Goal: Find specific page/section: Find specific page/section

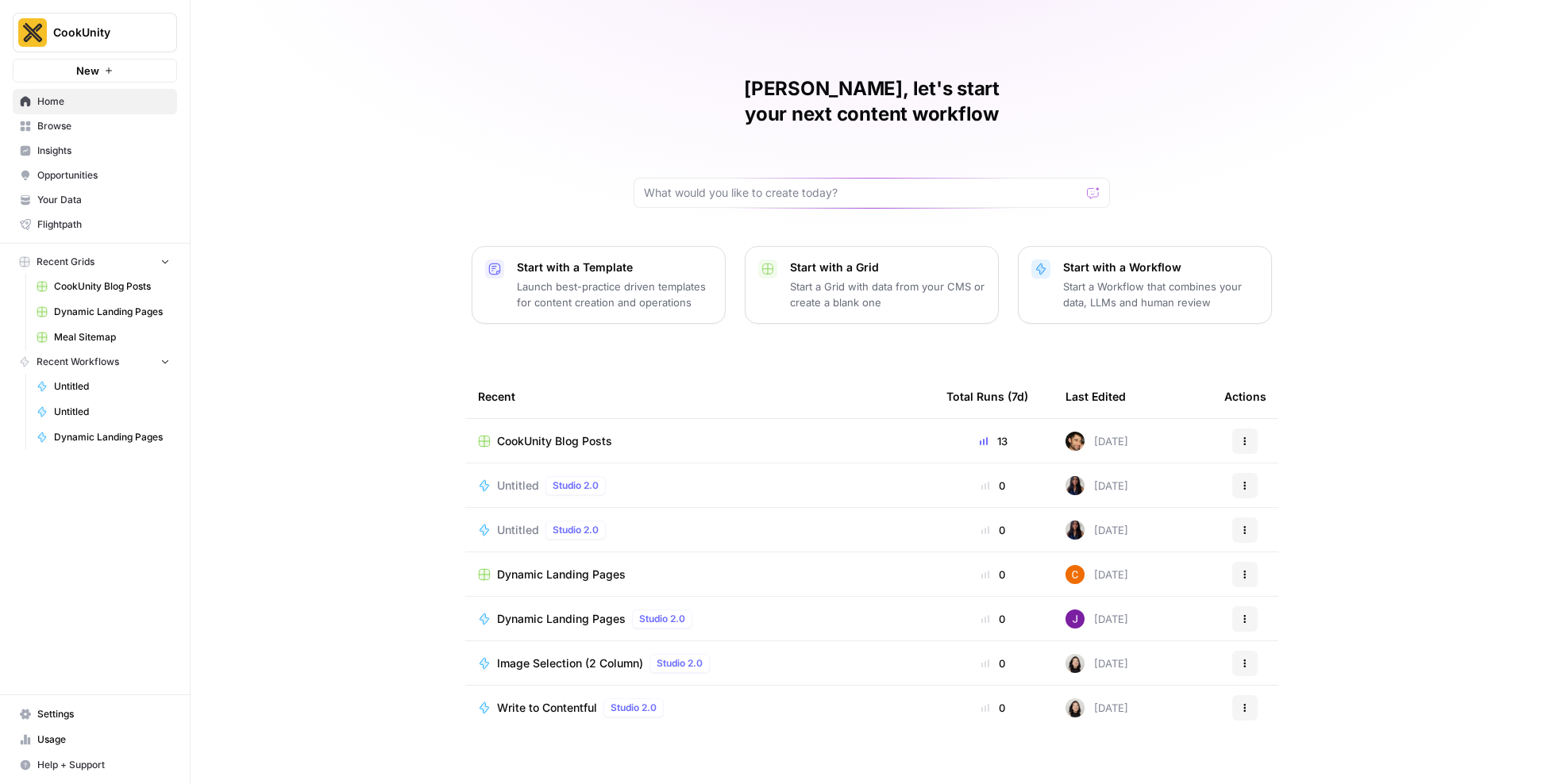
click at [75, 739] on span "Usage" at bounding box center [104, 739] width 133 height 15
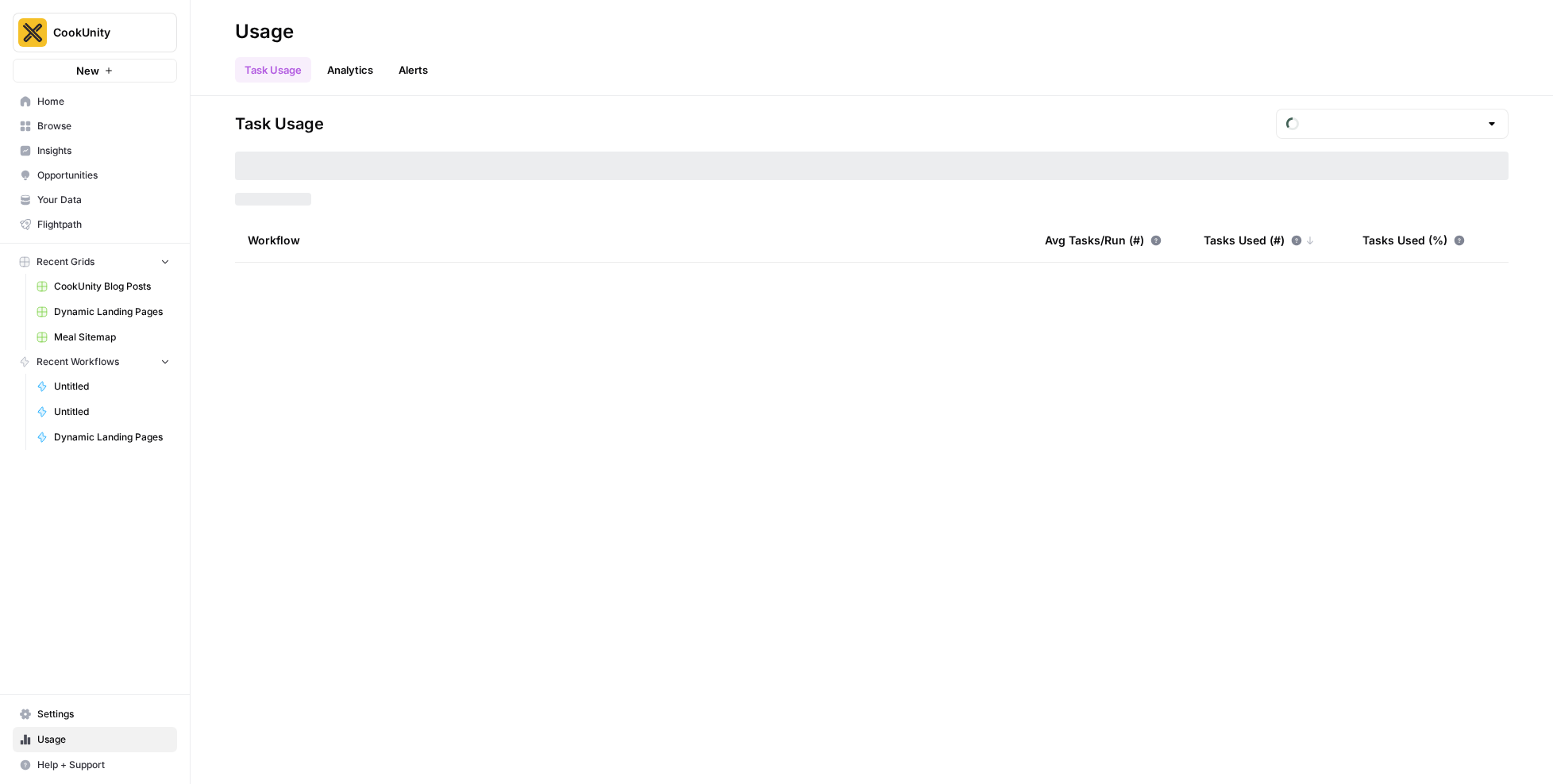
type input "September Tasks"
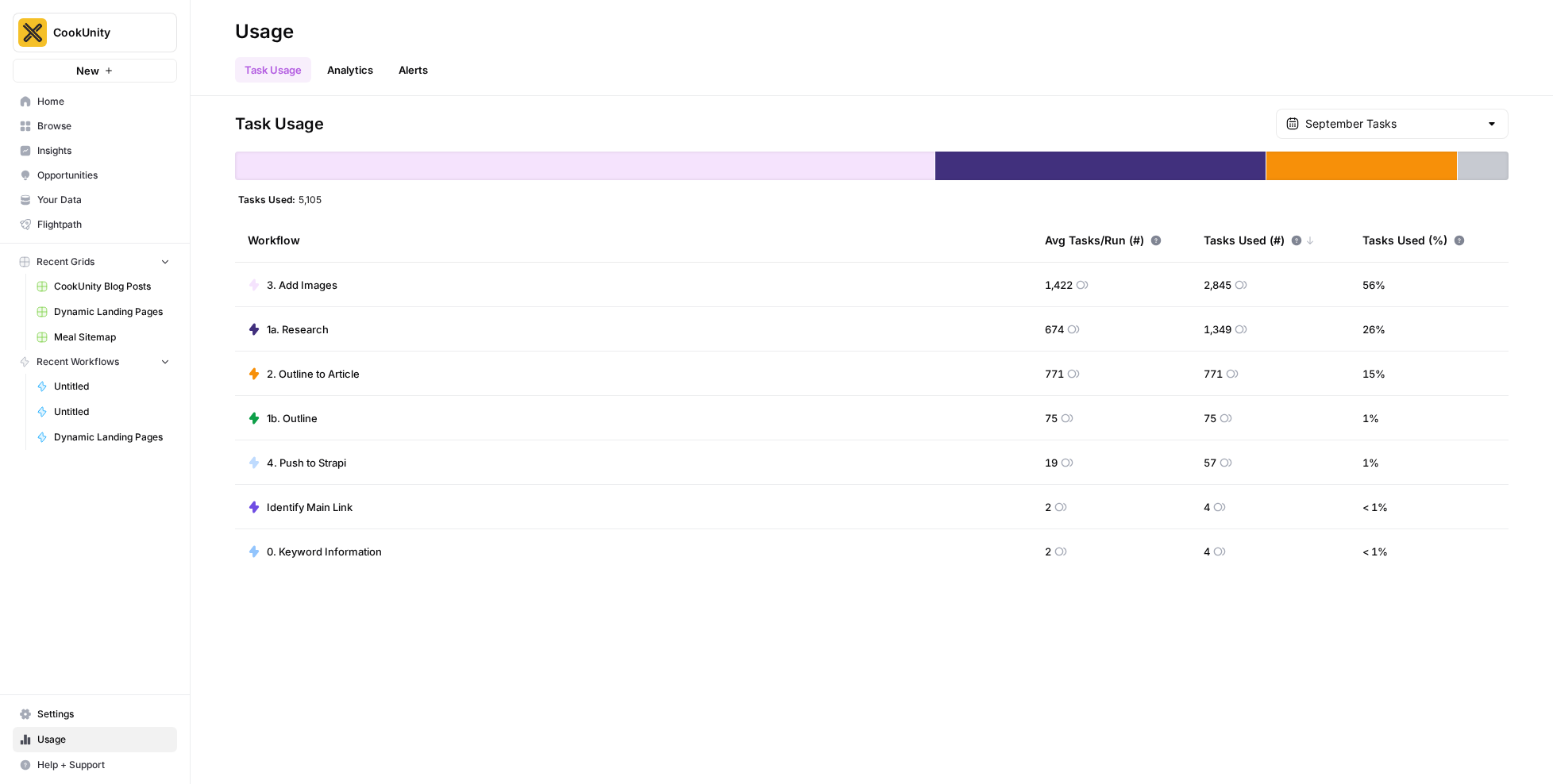
click at [1399, 112] on div "September Tasks" at bounding box center [1393, 123] width 233 height 30
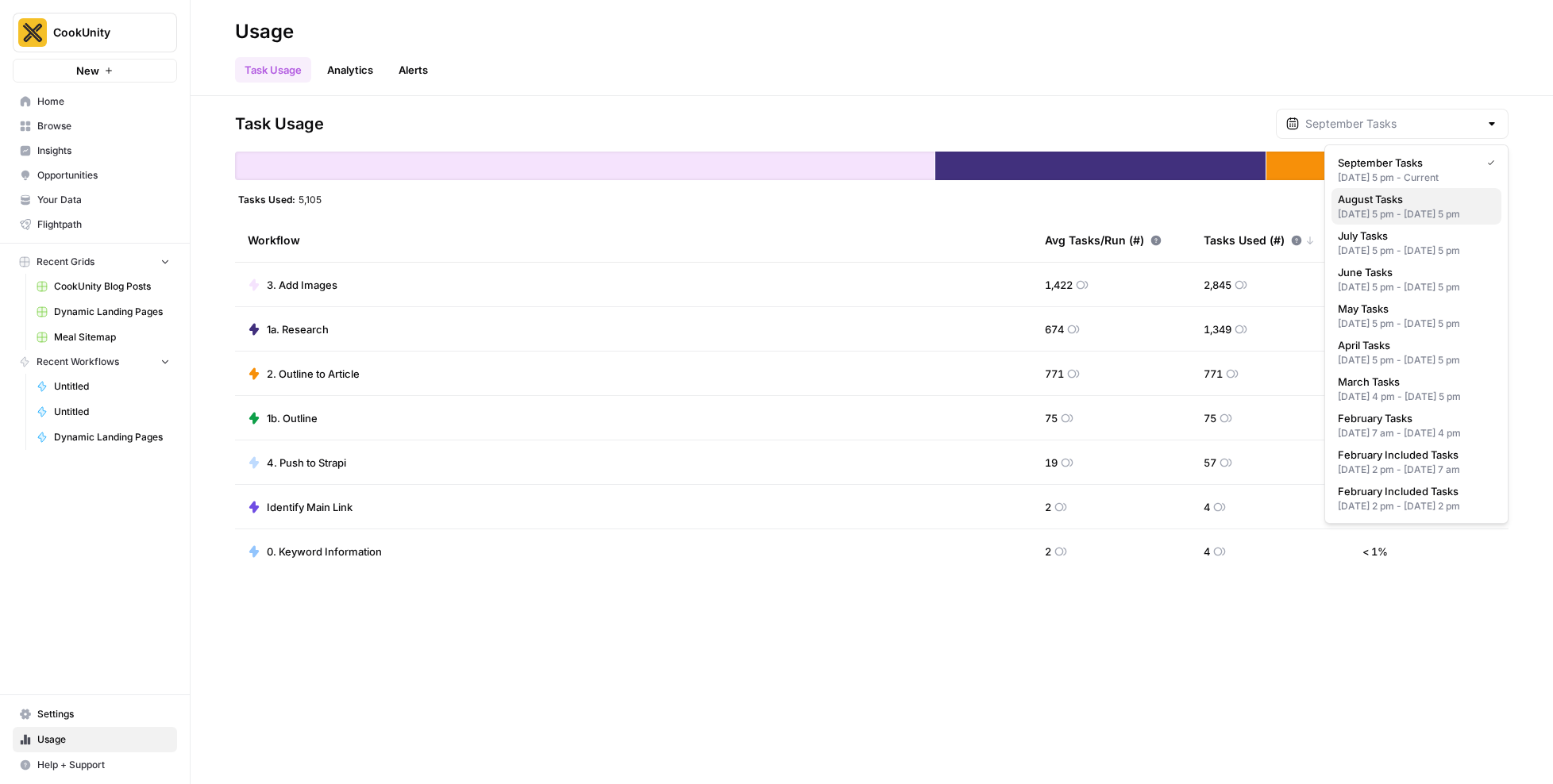
click at [1399, 222] on div "Jul 31, 2025 5 pm - Aug 31, 2025 5 pm" at bounding box center [1417, 214] width 157 height 15
type input "August Tasks"
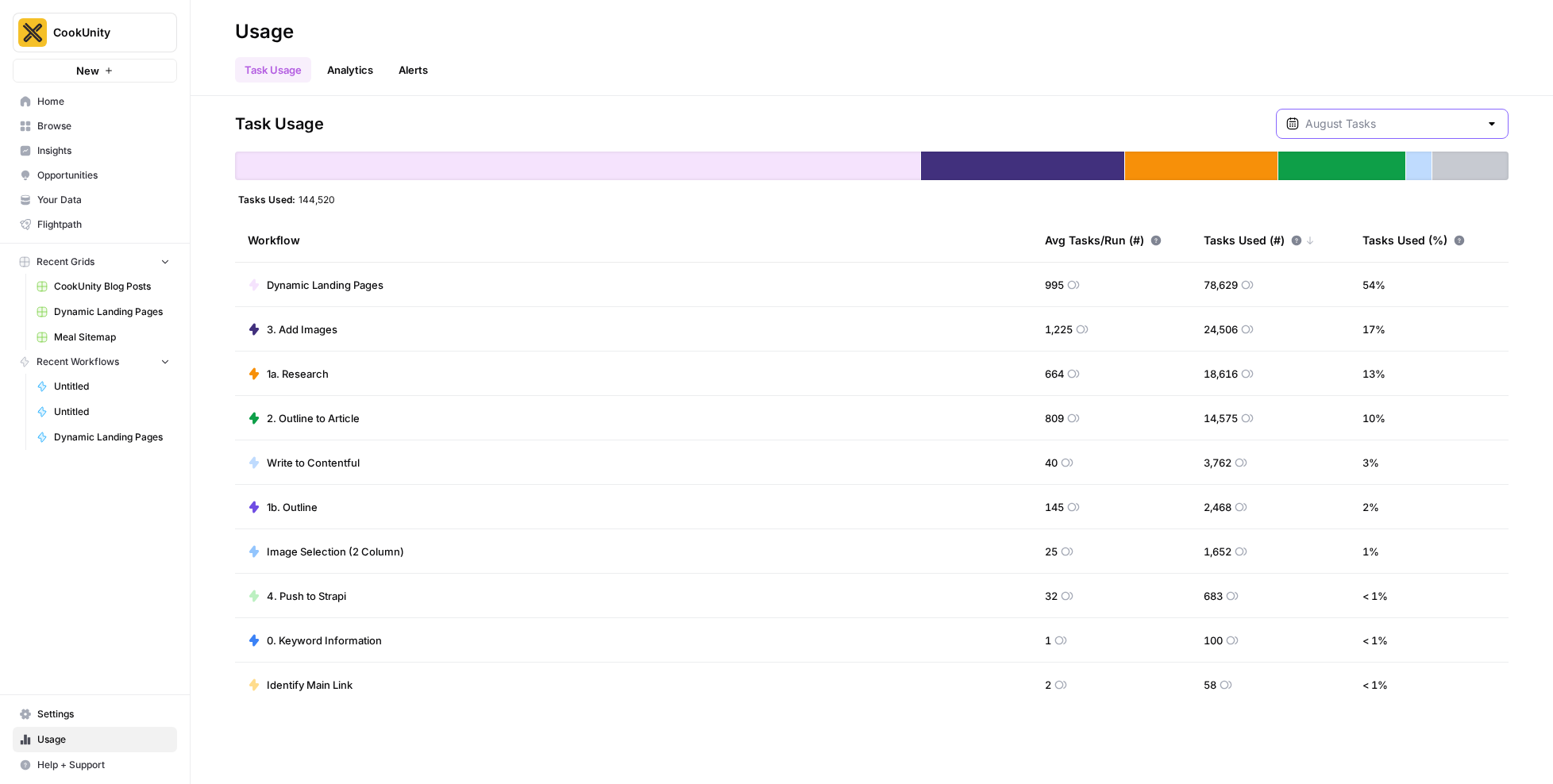
click at [1389, 126] on input "text" at bounding box center [1393, 123] width 174 height 16
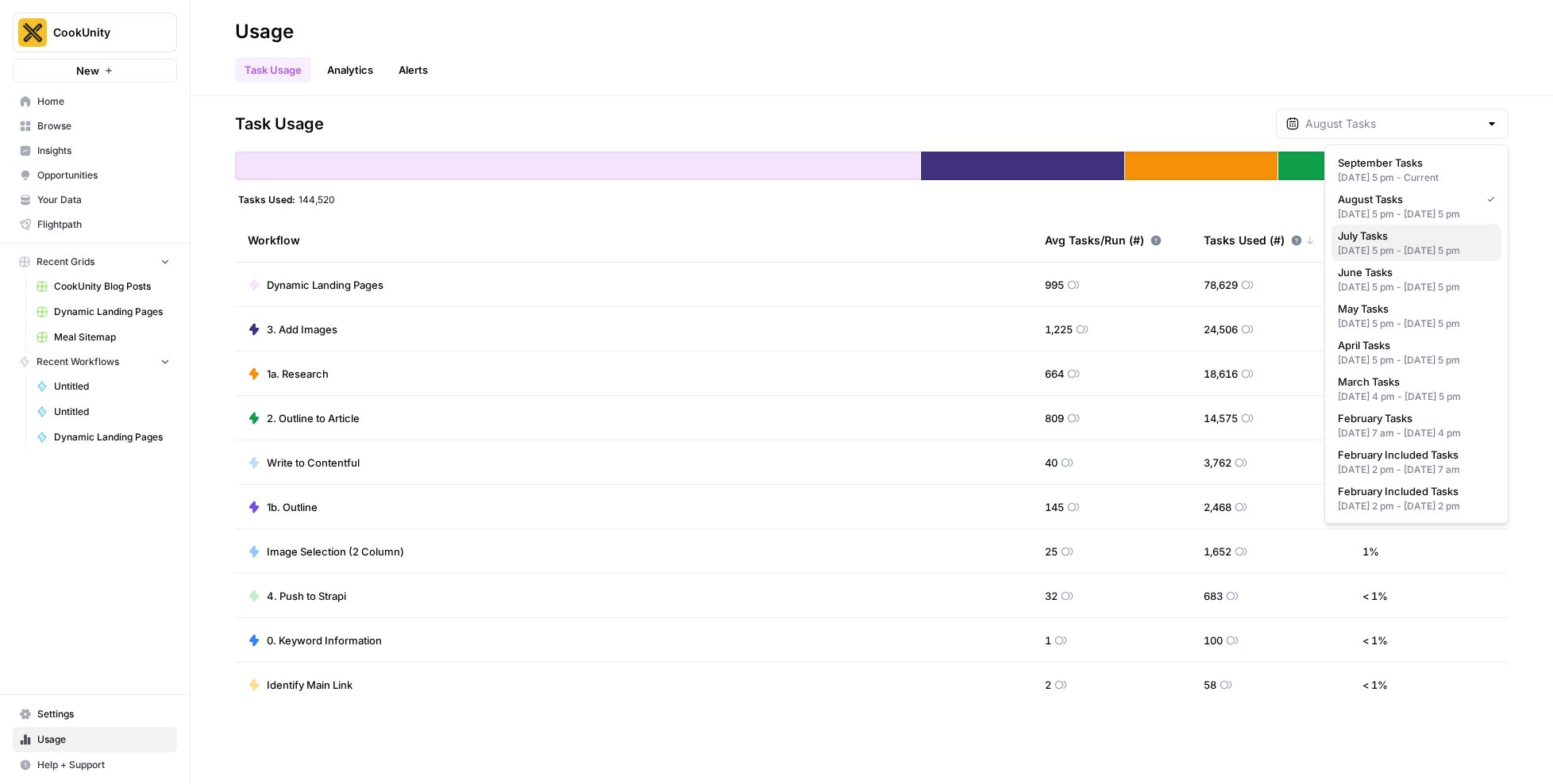
click at [1395, 258] on div "Jun 30, 2025 5 pm - Jul 31, 2025 5 pm" at bounding box center [1417, 251] width 157 height 15
type input "July Tasks"
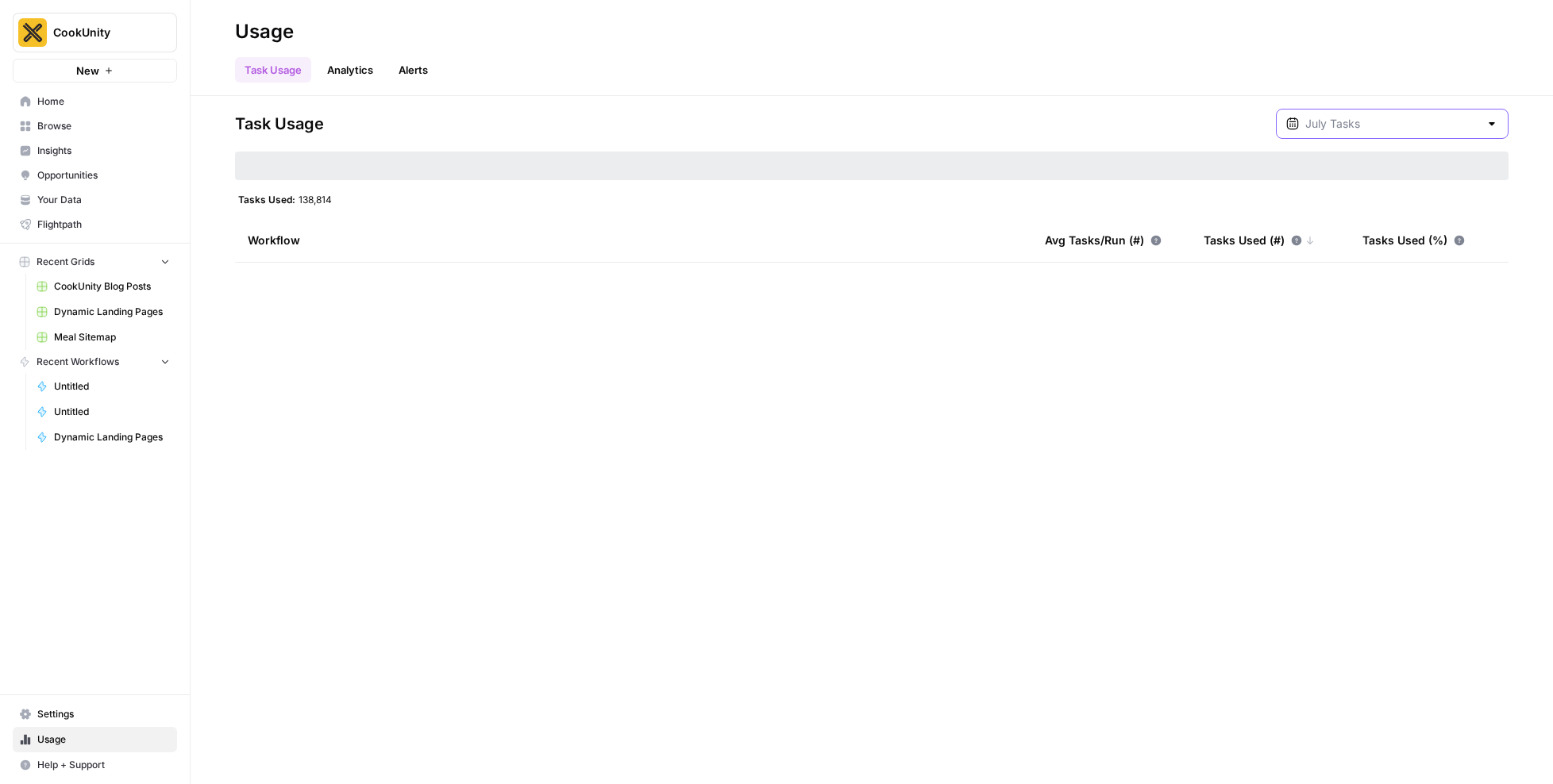
click at [1402, 121] on input "text" at bounding box center [1393, 123] width 174 height 16
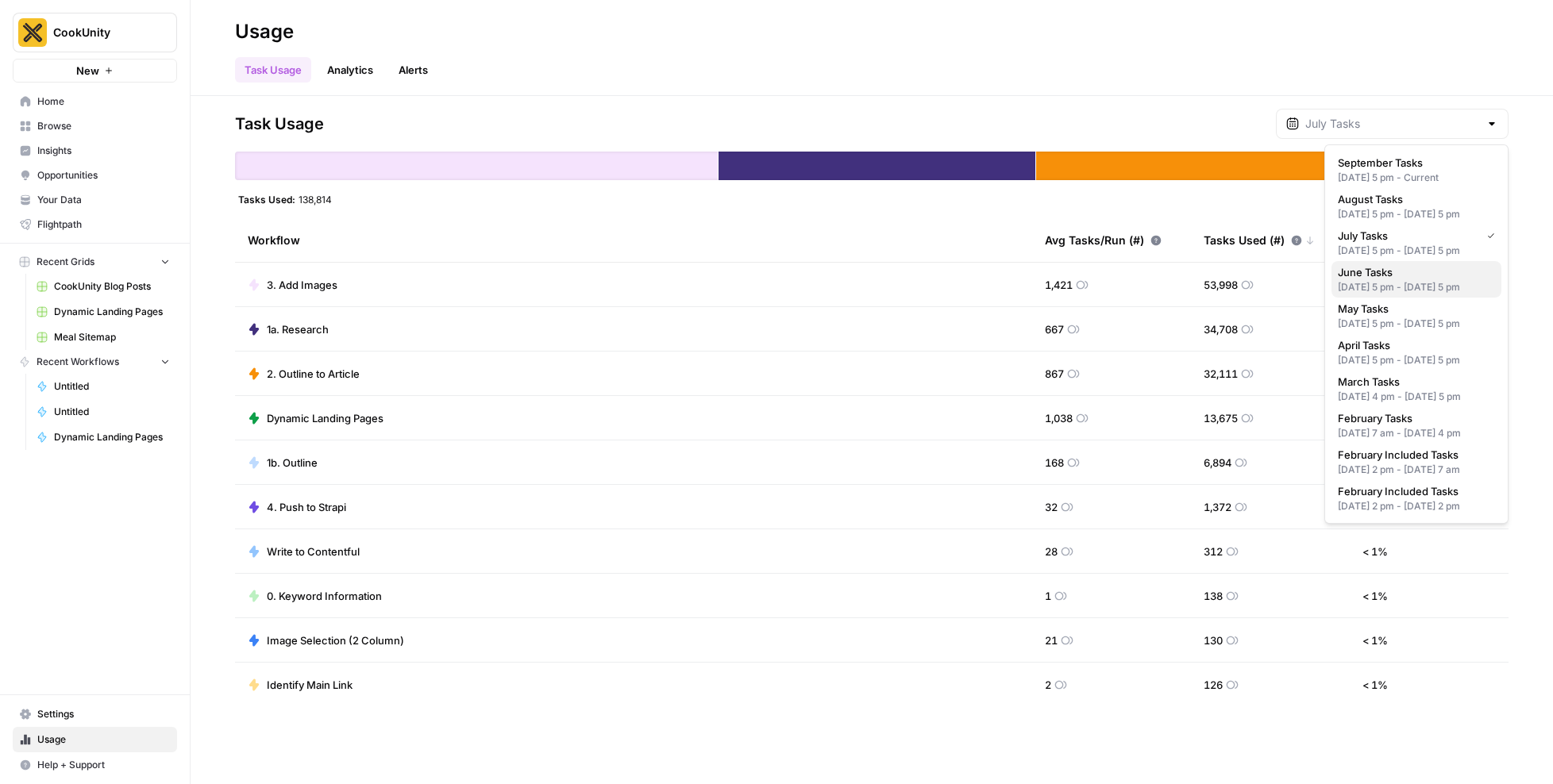
click at [1410, 294] on div "May 31, 2025 5 pm - Jun 30, 2025 5 pm" at bounding box center [1417, 287] width 157 height 15
type input "June Tasks"
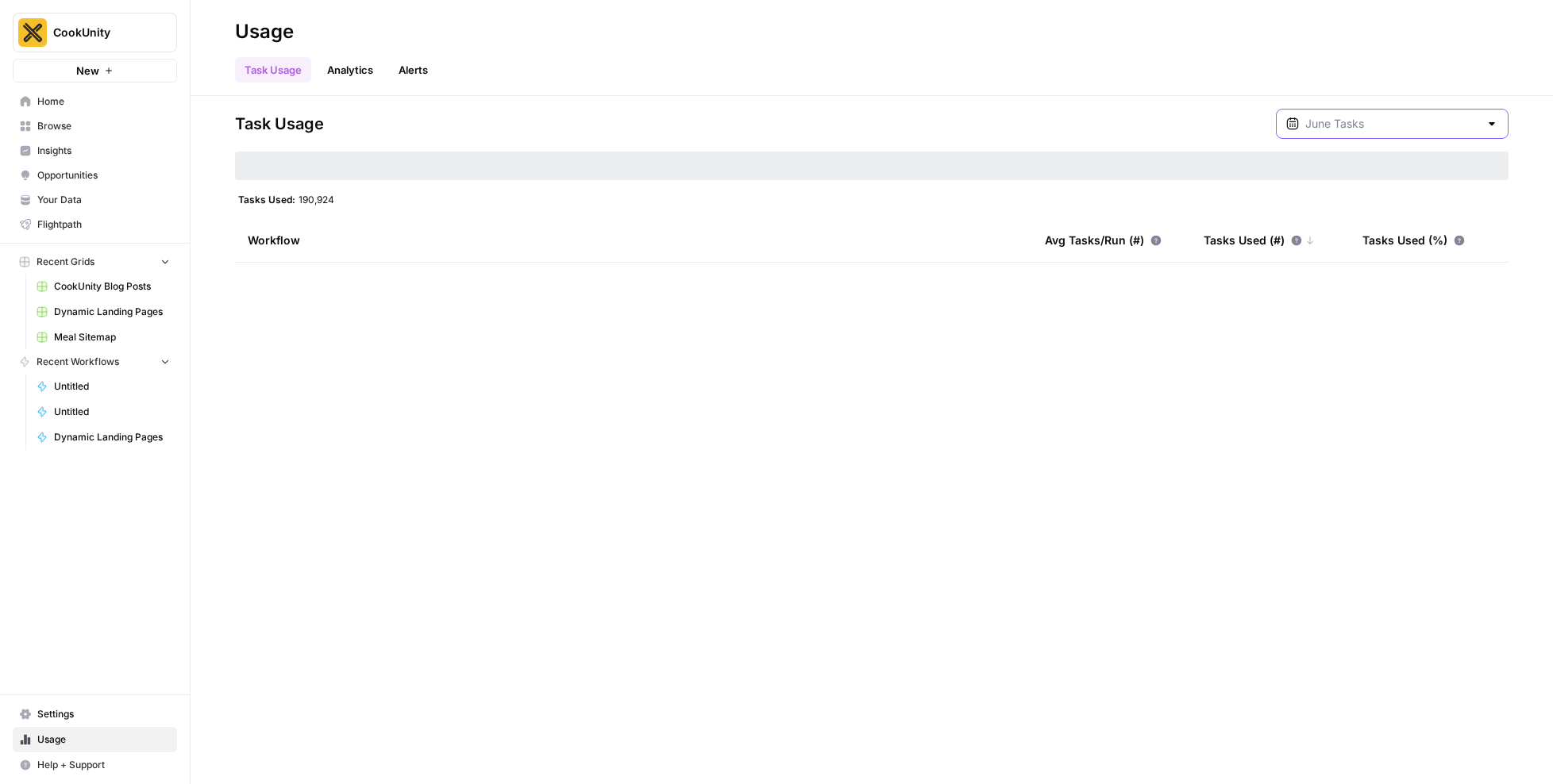
click at [1418, 122] on input "text" at bounding box center [1393, 123] width 174 height 16
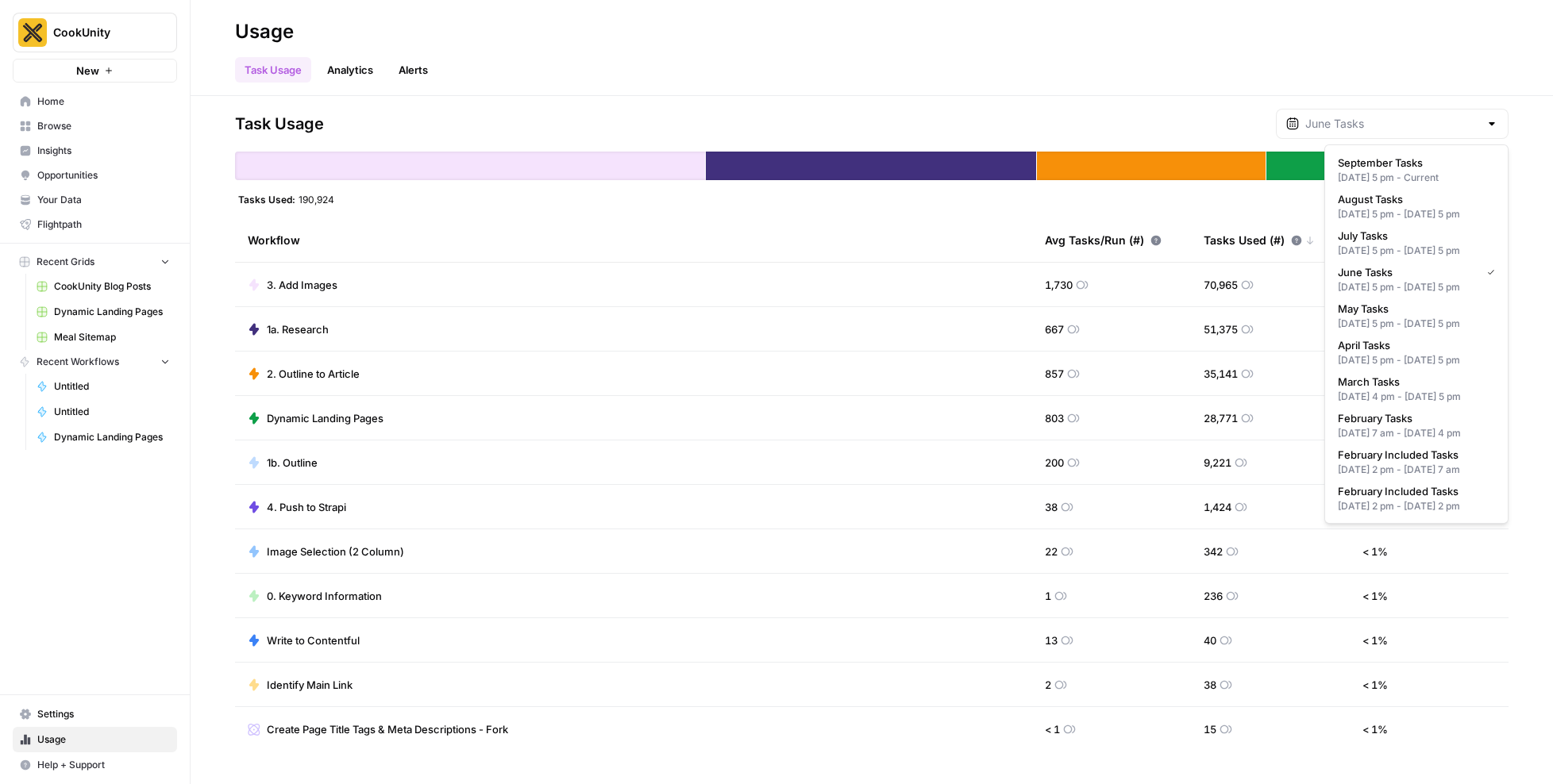
click at [1407, 331] on div "Apr 30, 2025 5 pm - May 31, 2025 5 pm" at bounding box center [1417, 323] width 157 height 15
type input "May Tasks"
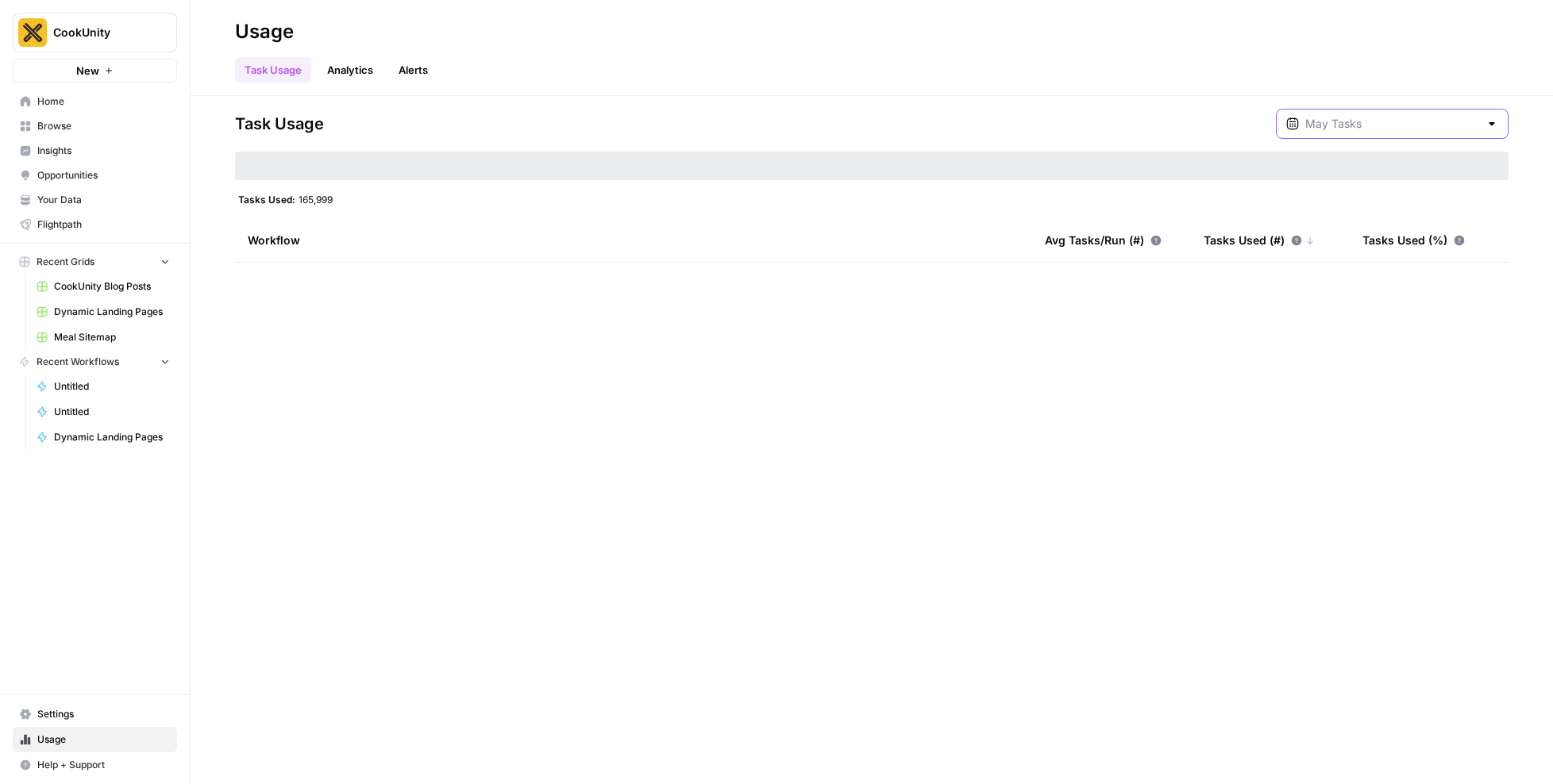
click at [1416, 116] on input "text" at bounding box center [1393, 123] width 174 height 16
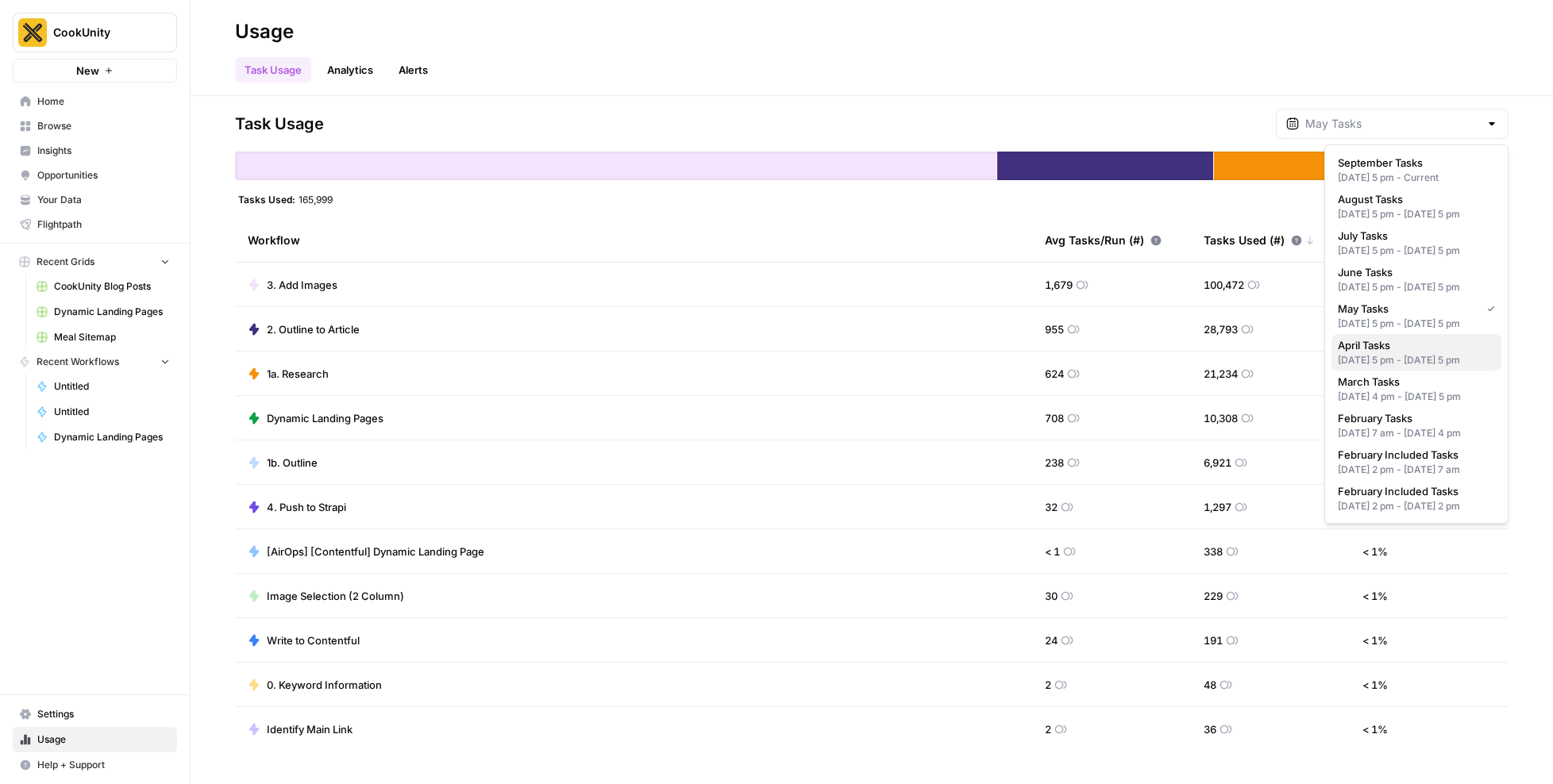
click at [1421, 367] on div "Mar 31, 2025 5 pm - Apr 30, 2025 5 pm" at bounding box center [1417, 361] width 157 height 15
type input "April Tasks"
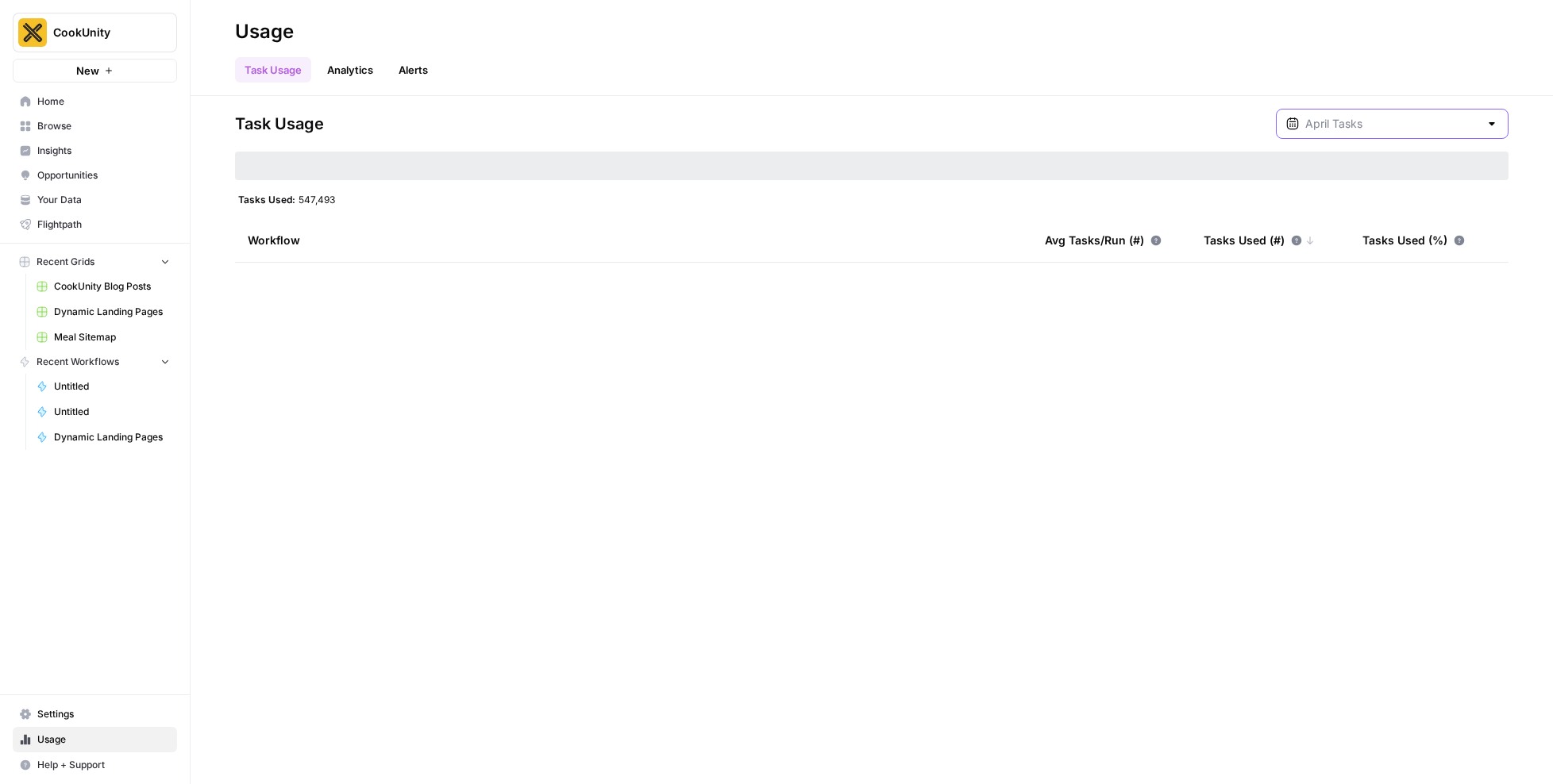
click at [1418, 124] on input "text" at bounding box center [1393, 123] width 174 height 16
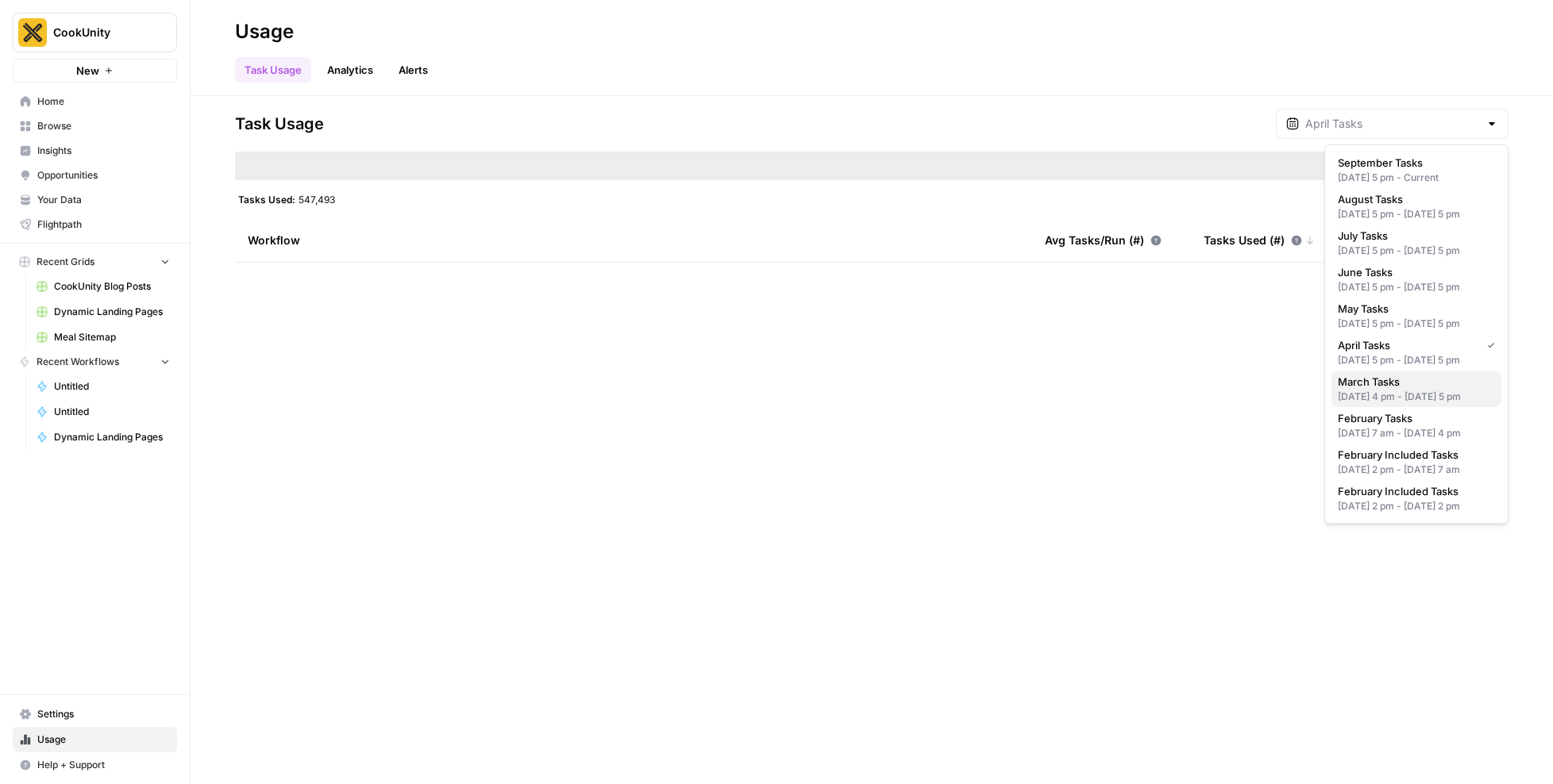
click at [1380, 390] on span "March Tasks" at bounding box center [1413, 381] width 151 height 16
type input "March Tasks"
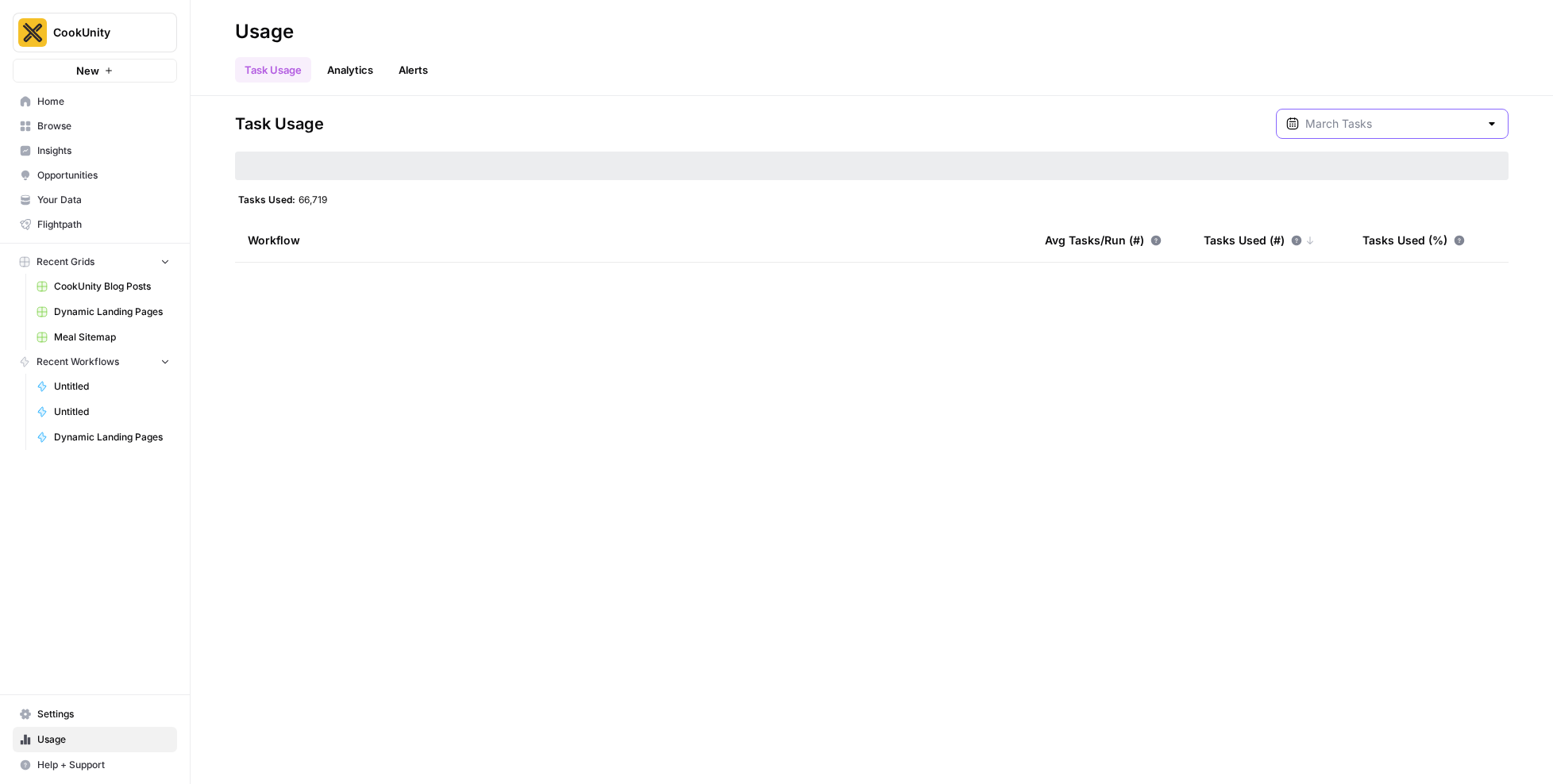
click at [1435, 126] on input "text" at bounding box center [1393, 123] width 174 height 16
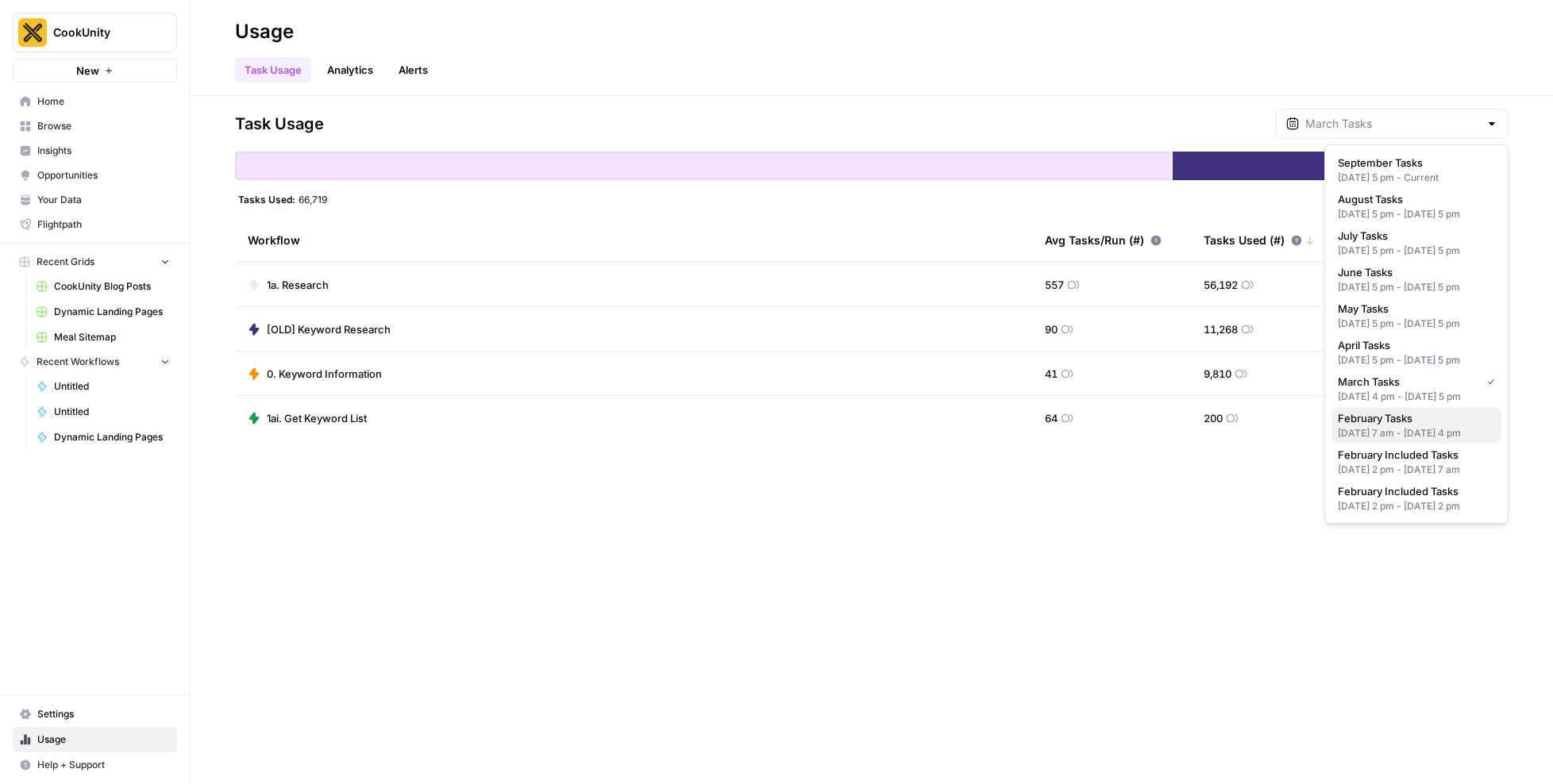
click at [1400, 426] on span "February Tasks" at bounding box center [1413, 418] width 151 height 16
type input "February Tasks"
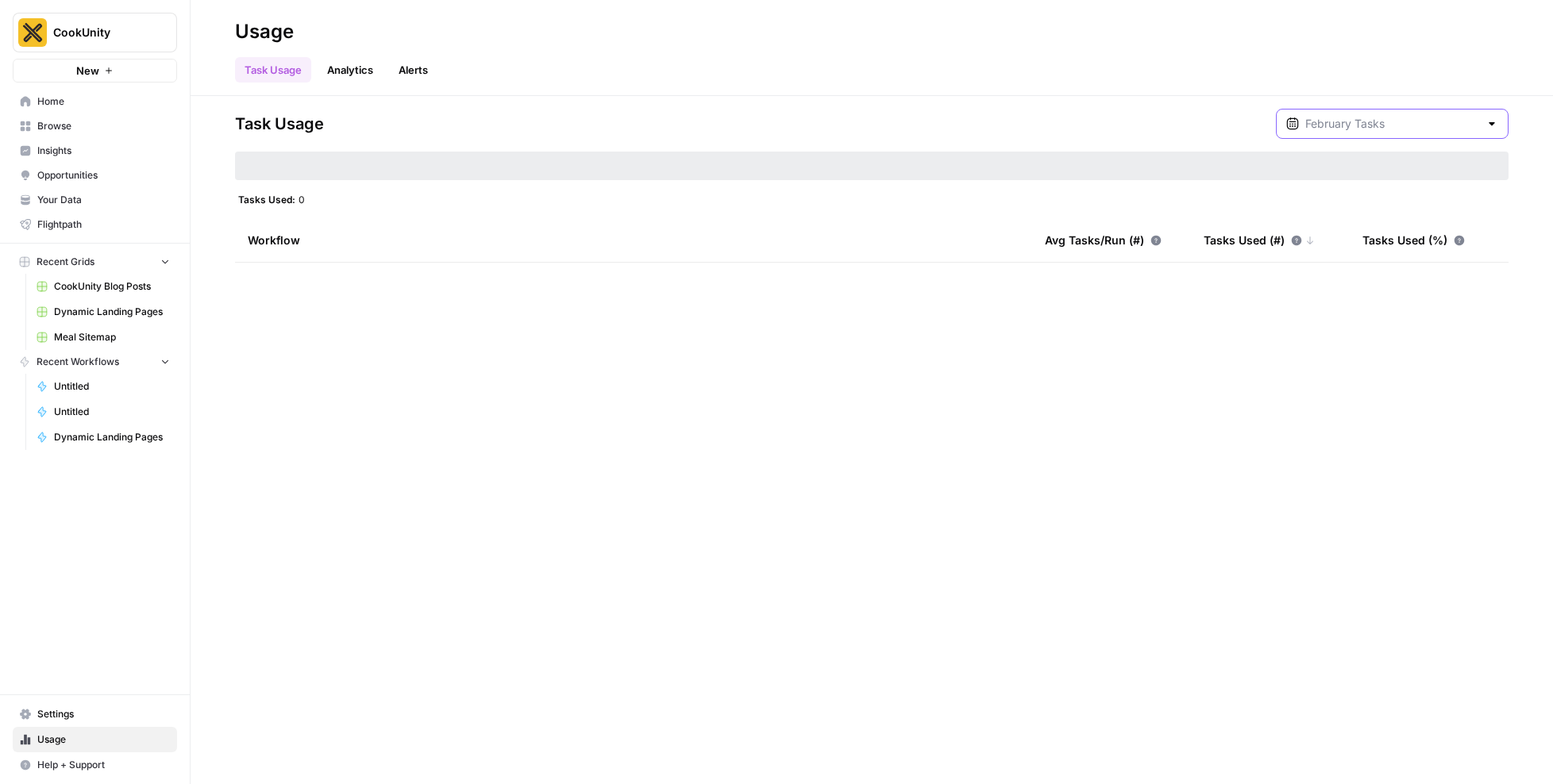
click at [1430, 119] on input "text" at bounding box center [1393, 123] width 174 height 16
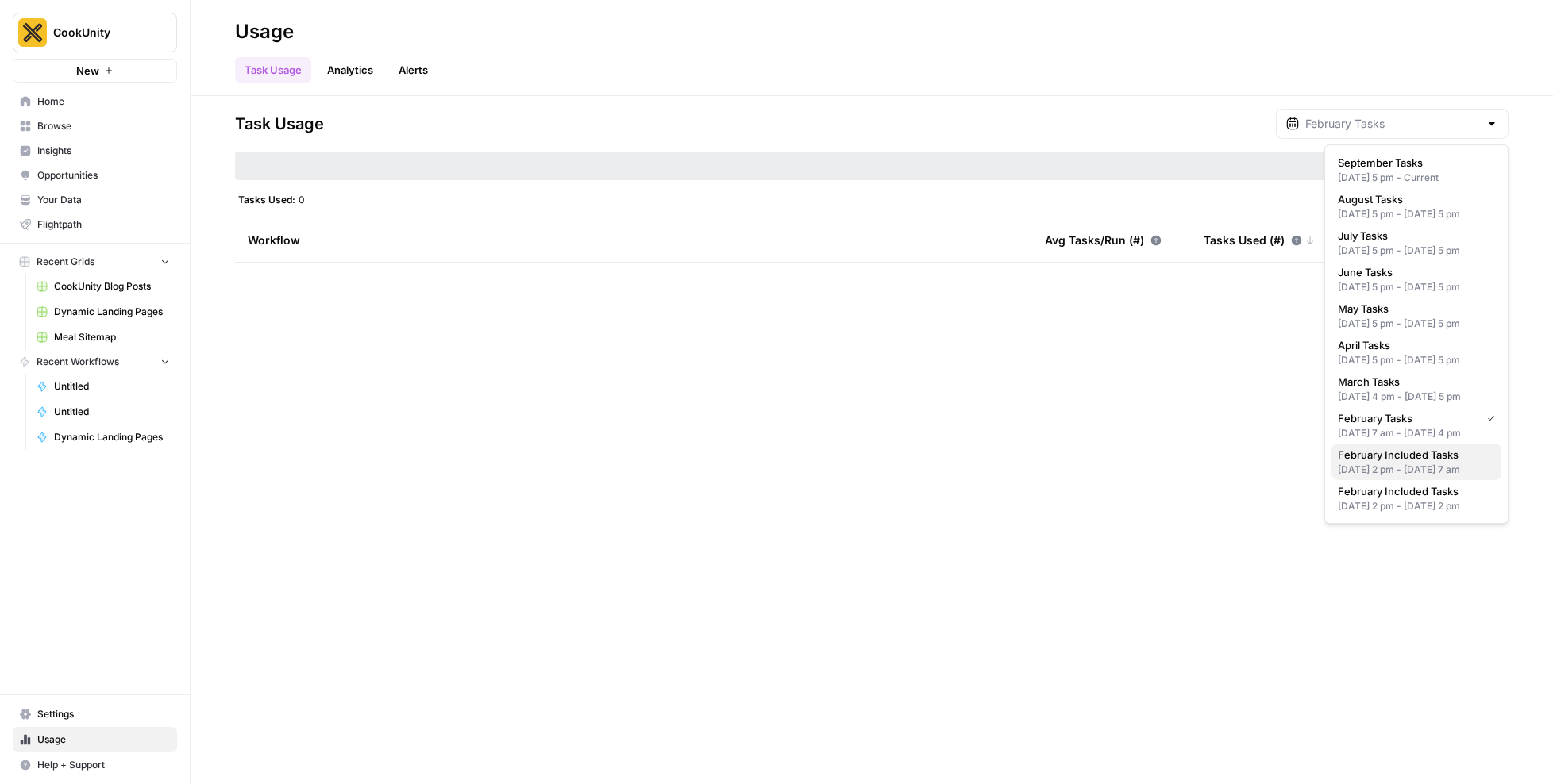
click at [1389, 477] on div "Feb 24, 2025 2 pm - Feb 26, 2025 7 am" at bounding box center [1417, 470] width 157 height 15
type input "February Included Tasks"
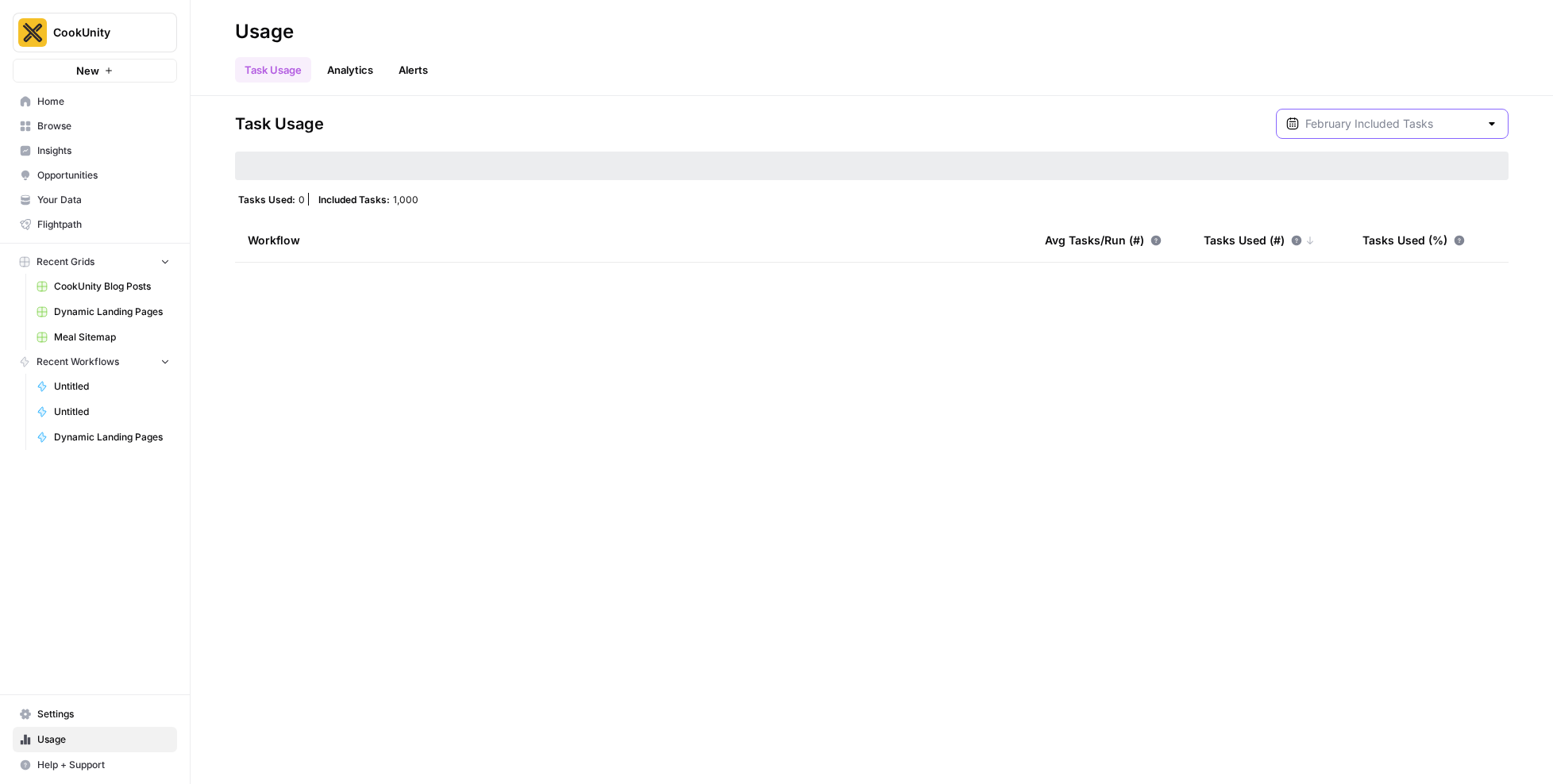
click at [1416, 122] on input "text" at bounding box center [1393, 123] width 174 height 16
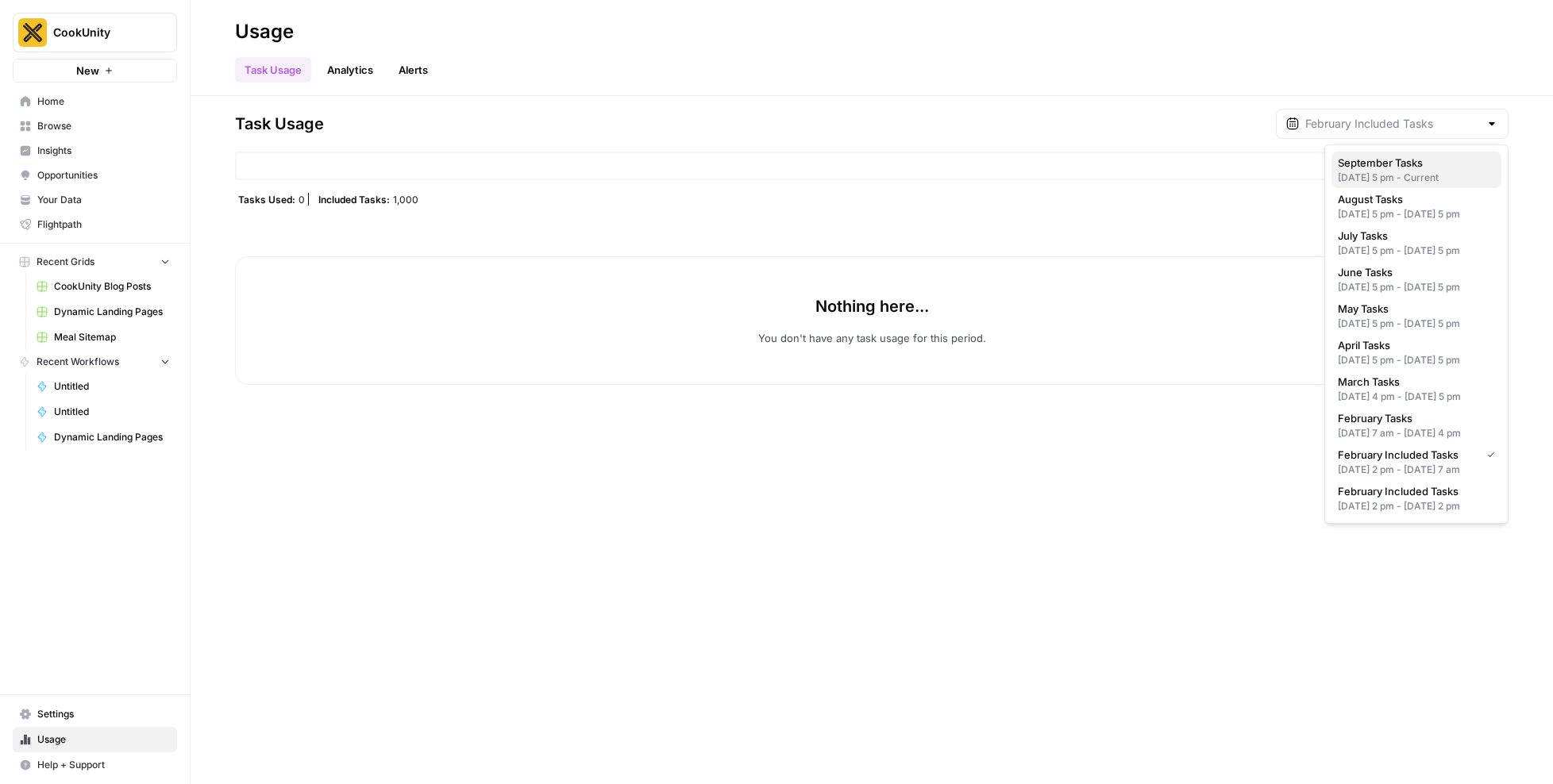
click at [1408, 181] on div "Aug 31, 2025 5 pm - Current" at bounding box center [1417, 178] width 157 height 15
type input "September Tasks"
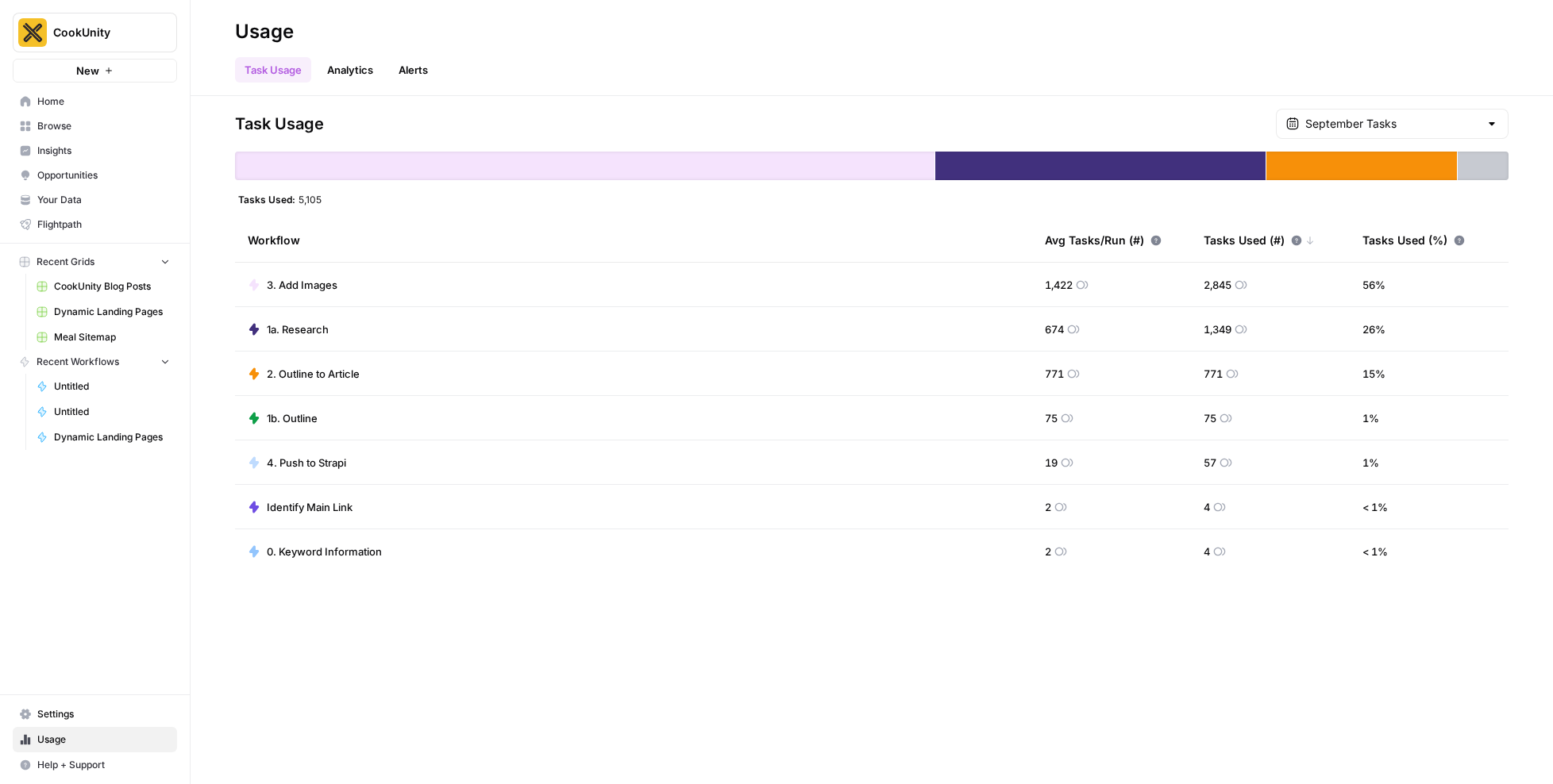
click at [102, 107] on span "Home" at bounding box center [104, 102] width 133 height 15
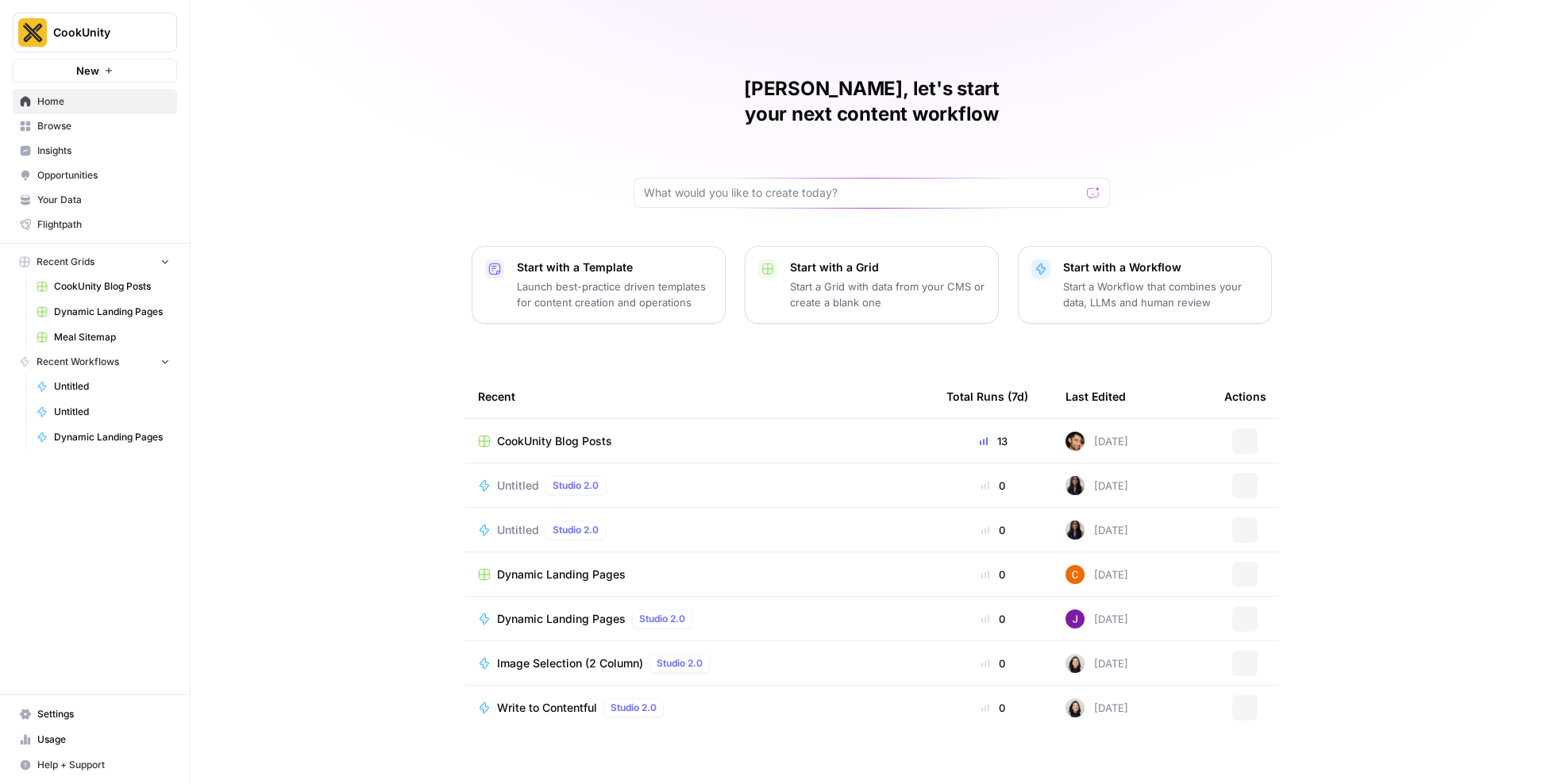
click at [128, 41] on button "CookUnity" at bounding box center [95, 33] width 164 height 40
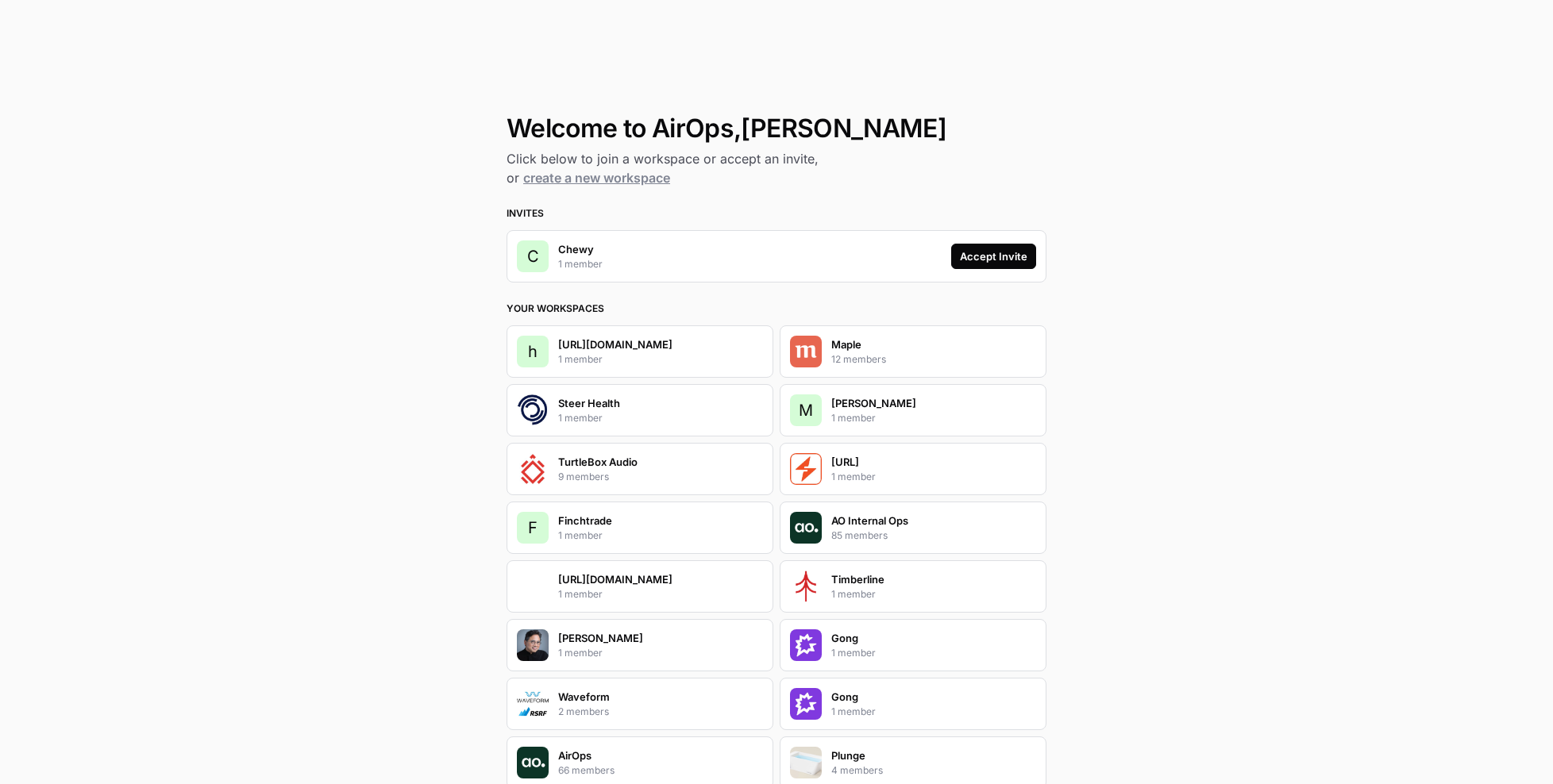
click at [989, 255] on div "Accept Invite" at bounding box center [994, 256] width 67 height 16
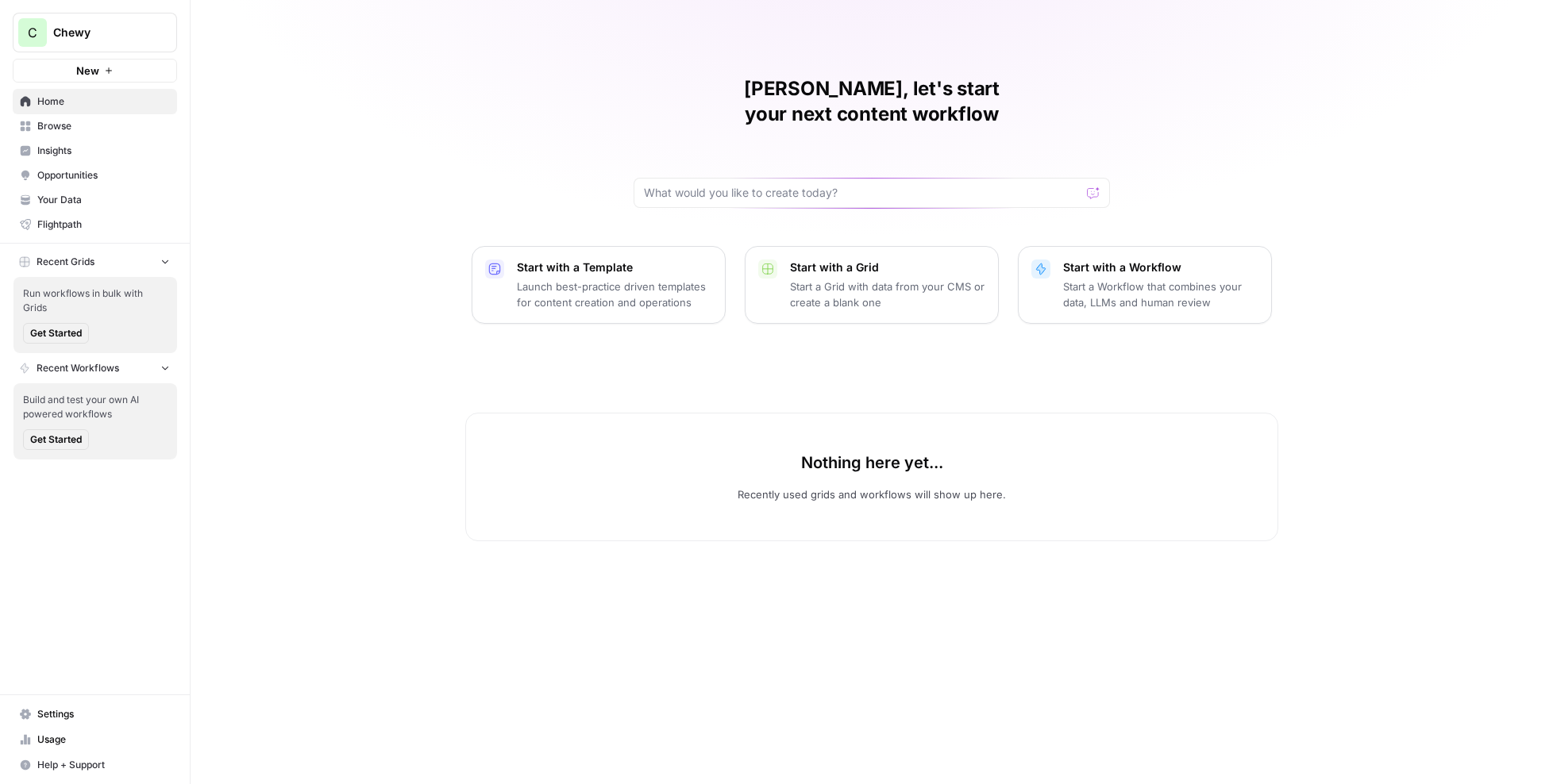
click at [94, 135] on link "Browse" at bounding box center [95, 126] width 164 height 25
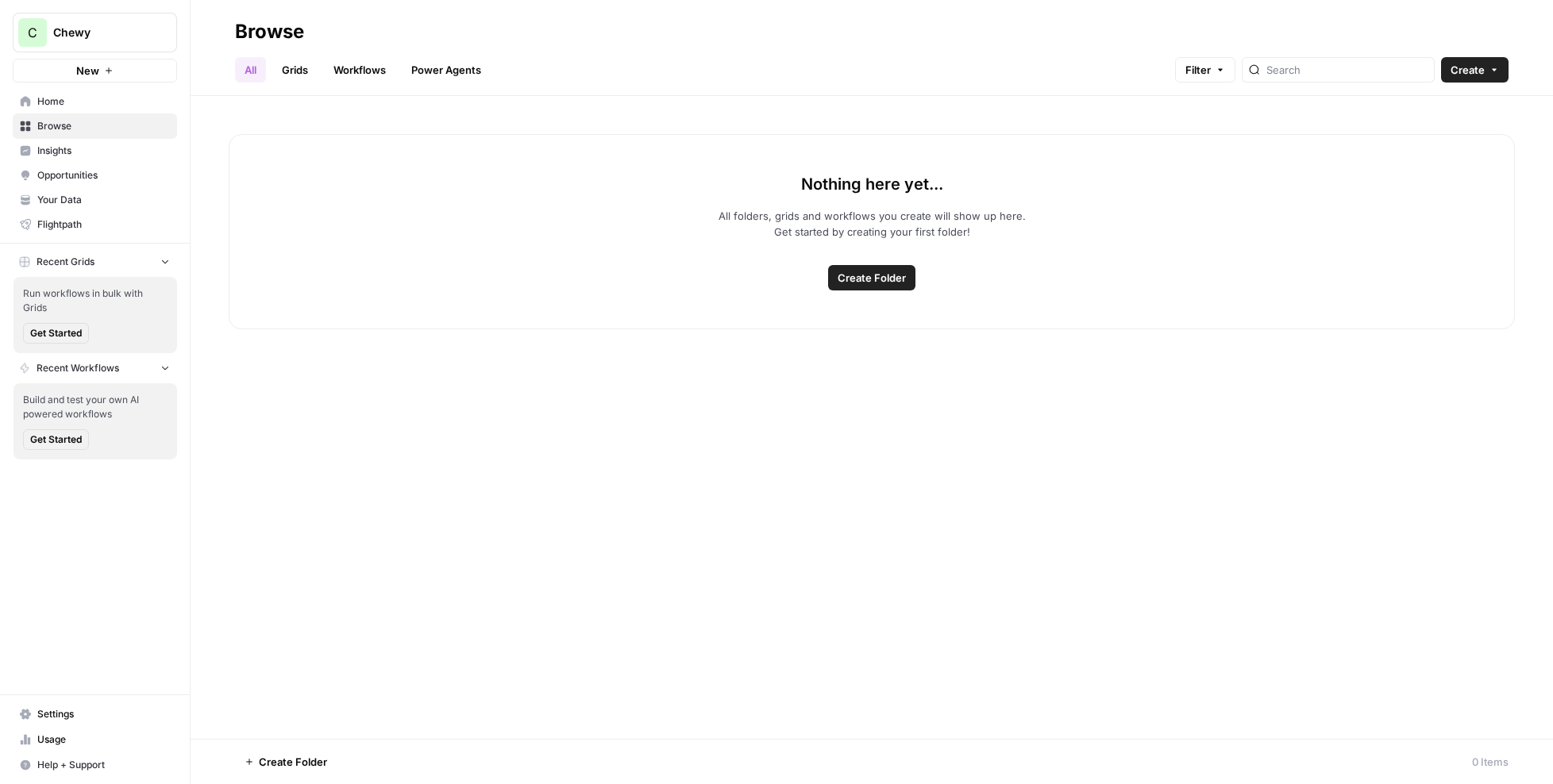
click at [87, 156] on span "Insights" at bounding box center [104, 151] width 133 height 15
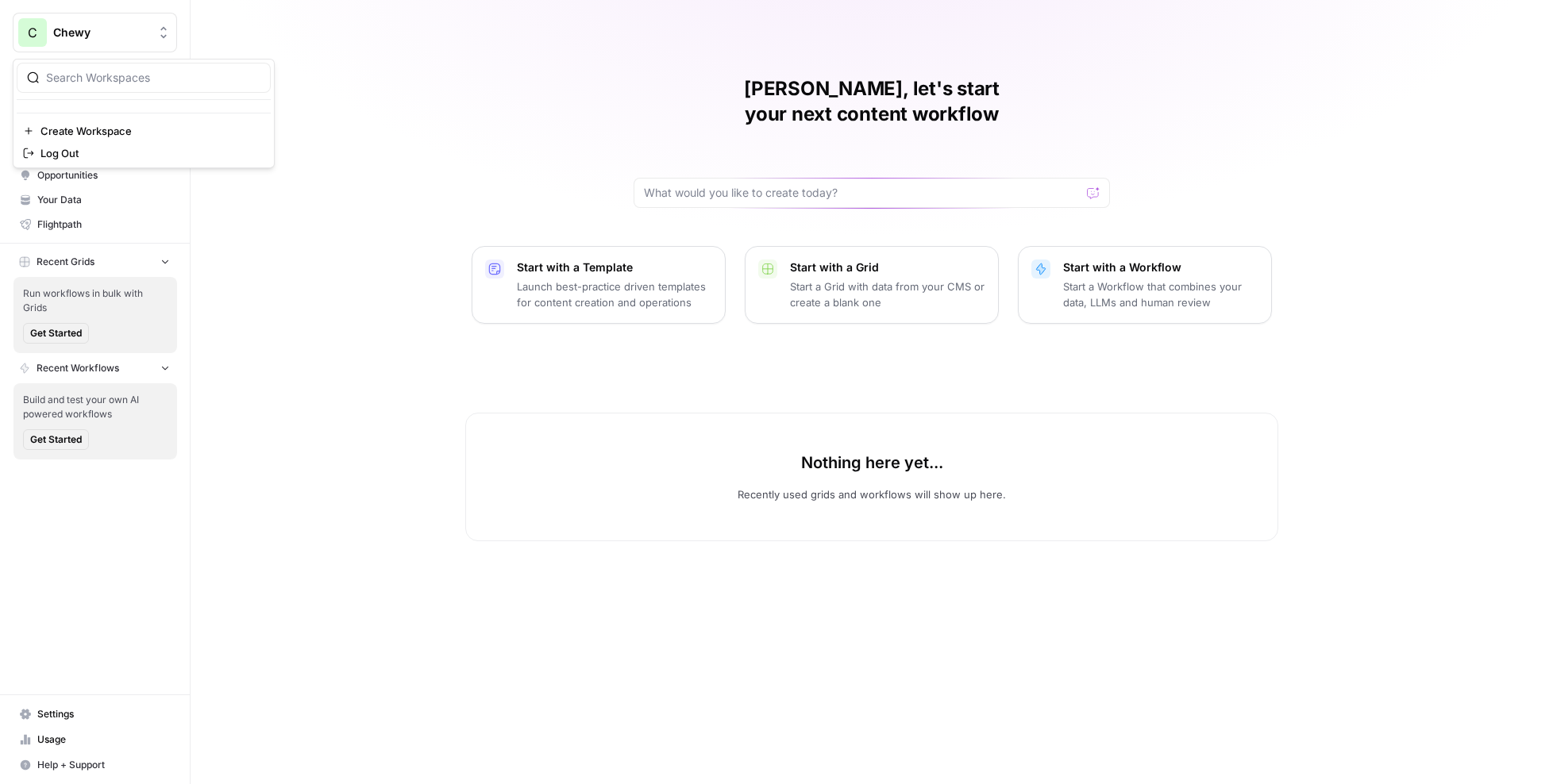
click at [113, 27] on span "Chewy" at bounding box center [101, 33] width 96 height 16
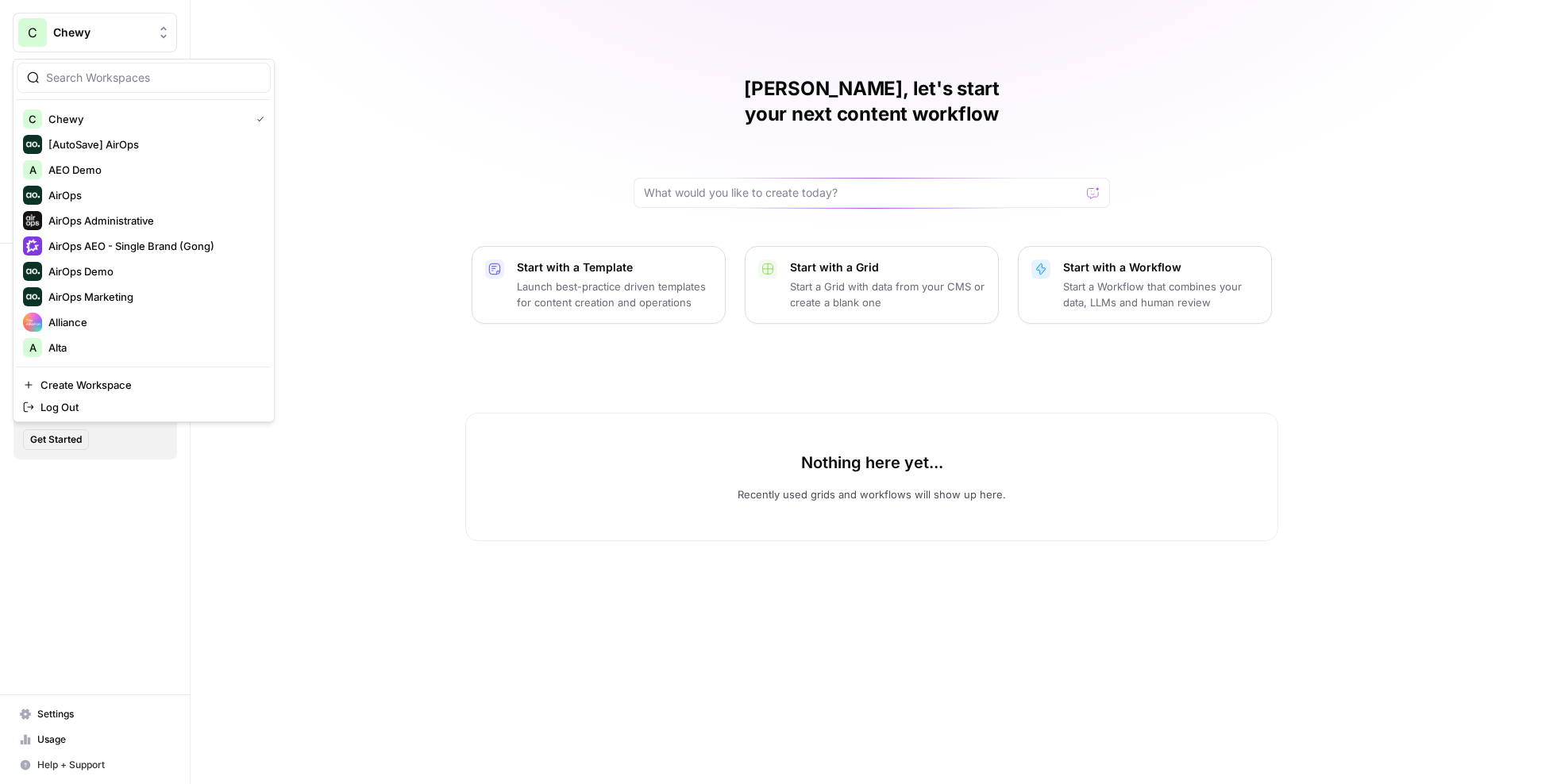
click at [111, 73] on input "search" at bounding box center [153, 78] width 214 height 16
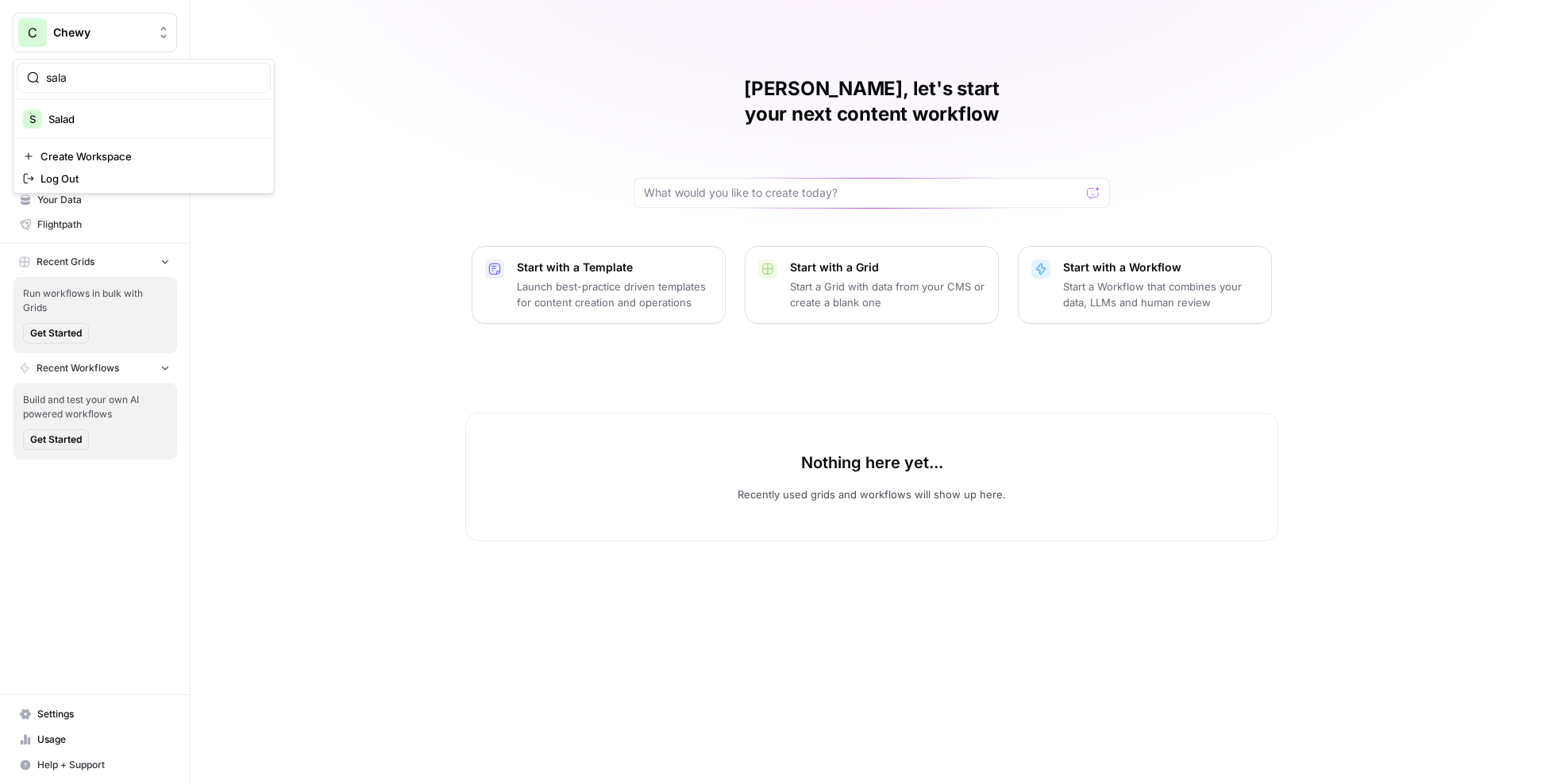
type input "sala"
click at [116, 116] on span "Salad" at bounding box center [153, 119] width 210 height 16
